Goal: Obtain resource: Download file/media

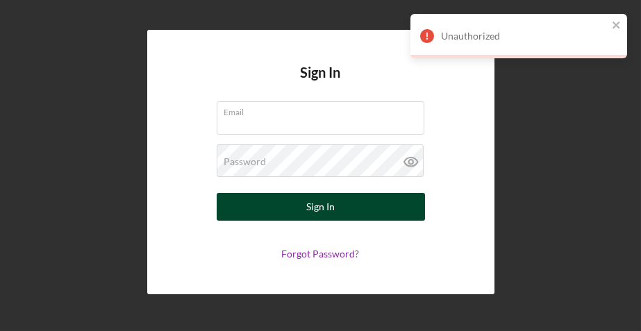
type input "[PERSON_NAME][EMAIL_ADDRESS][DOMAIN_NAME]"
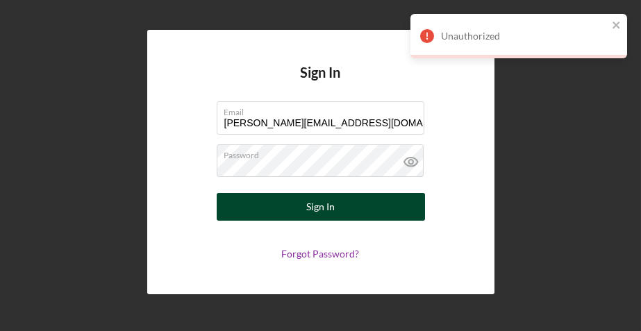
click at [384, 206] on button "Sign In" at bounding box center [321, 207] width 208 height 28
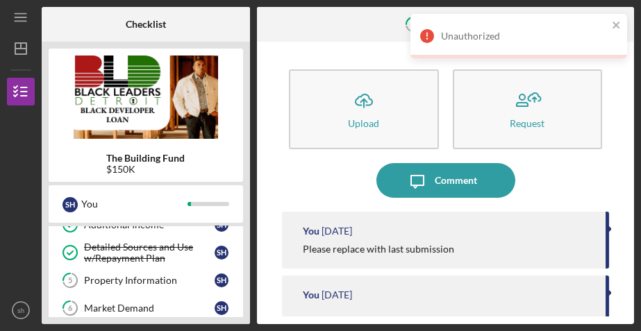
scroll to position [175, 0]
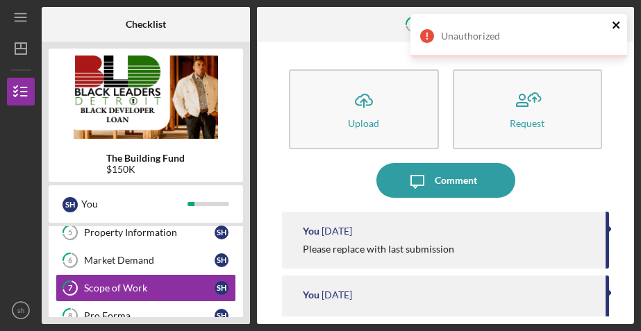
click at [616, 28] on icon "close" at bounding box center [617, 24] width 10 height 11
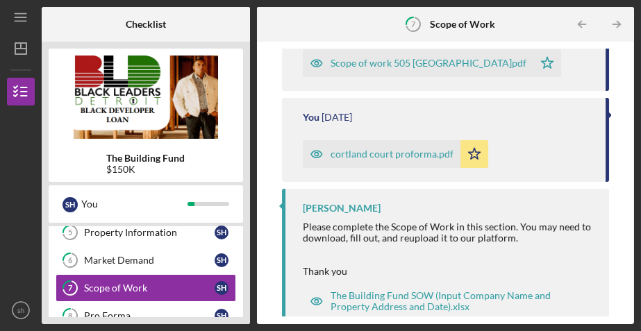
scroll to position [370, 0]
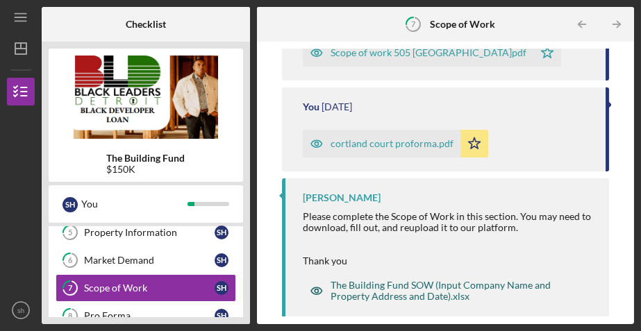
click at [448, 285] on div "The Building Fund SOW (Input Company Name and Property Address and Date).xlsx" at bounding box center [456, 291] width 251 height 22
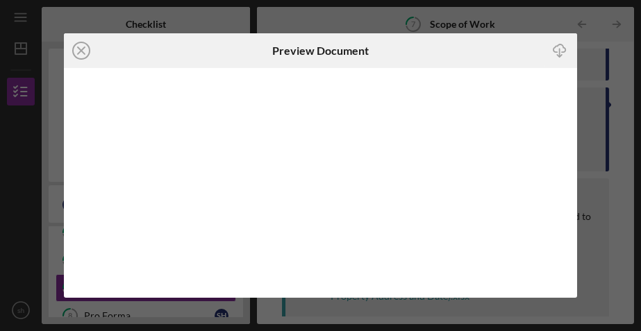
drag, startPoint x: 468, startPoint y: 42, endPoint x: 450, endPoint y: 27, distance: 23.2
click at [450, 27] on div "Icon/Close Preview Document Icon/Download" at bounding box center [320, 165] width 641 height 331
click at [84, 49] on icon "Icon/Close" at bounding box center [81, 50] width 35 height 35
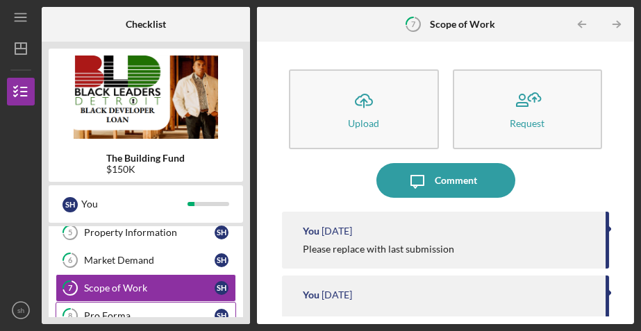
click at [149, 311] on div "Pro Forma" at bounding box center [149, 316] width 131 height 11
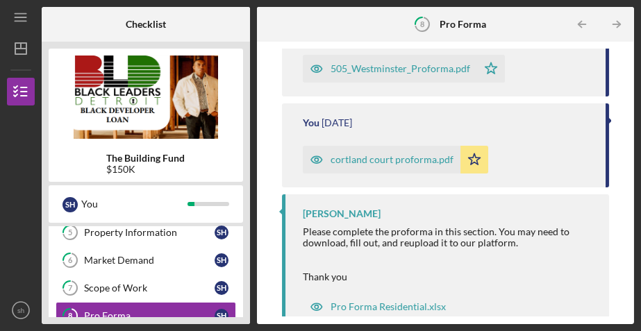
scroll to position [227, 0]
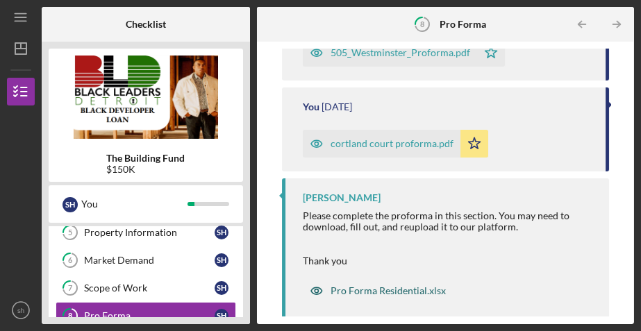
click at [398, 295] on div "Pro Forma Residential.xlsx" at bounding box center [388, 291] width 115 height 11
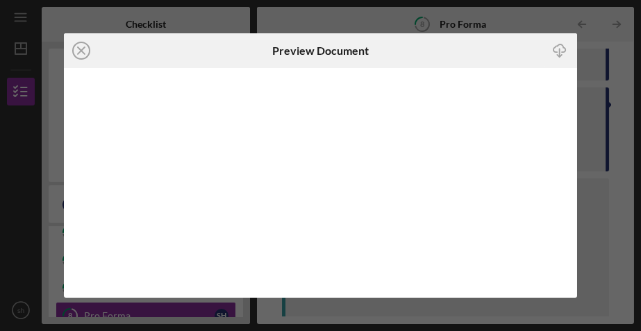
scroll to position [227, 0]
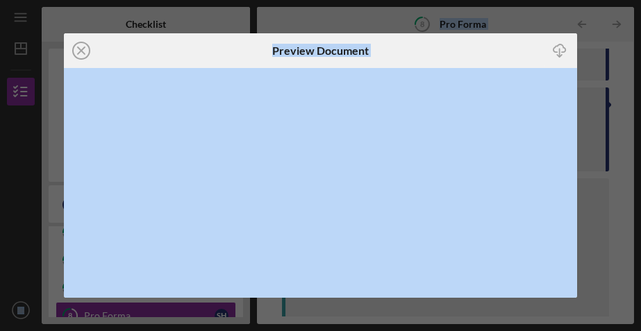
drag, startPoint x: 486, startPoint y: 43, endPoint x: 463, endPoint y: -58, distance: 104.2
click at [463, 0] on html "Icon/Menu 8 Pro Forma Checklist The Building Fund $150K s h You Icon/Expander I…" at bounding box center [320, 165] width 641 height 331
